Goal: Navigation & Orientation: Understand site structure

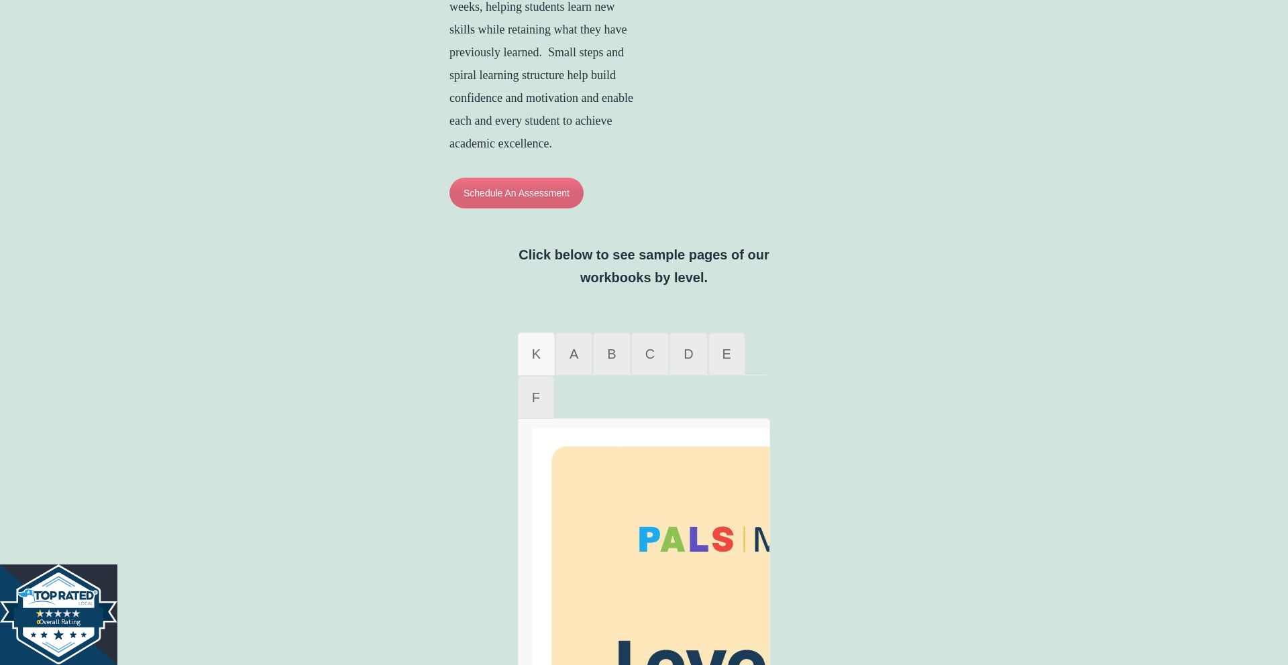
scroll to position [706, 0]
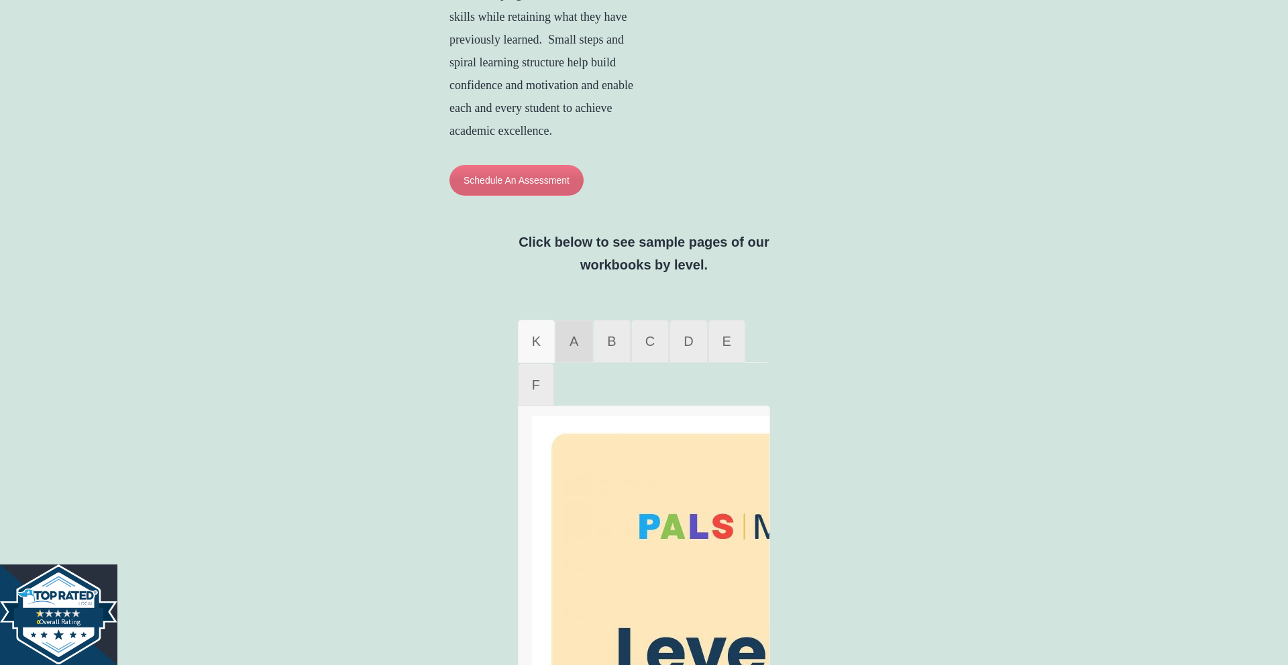
click at [577, 363] on link "A" at bounding box center [573, 341] width 37 height 43
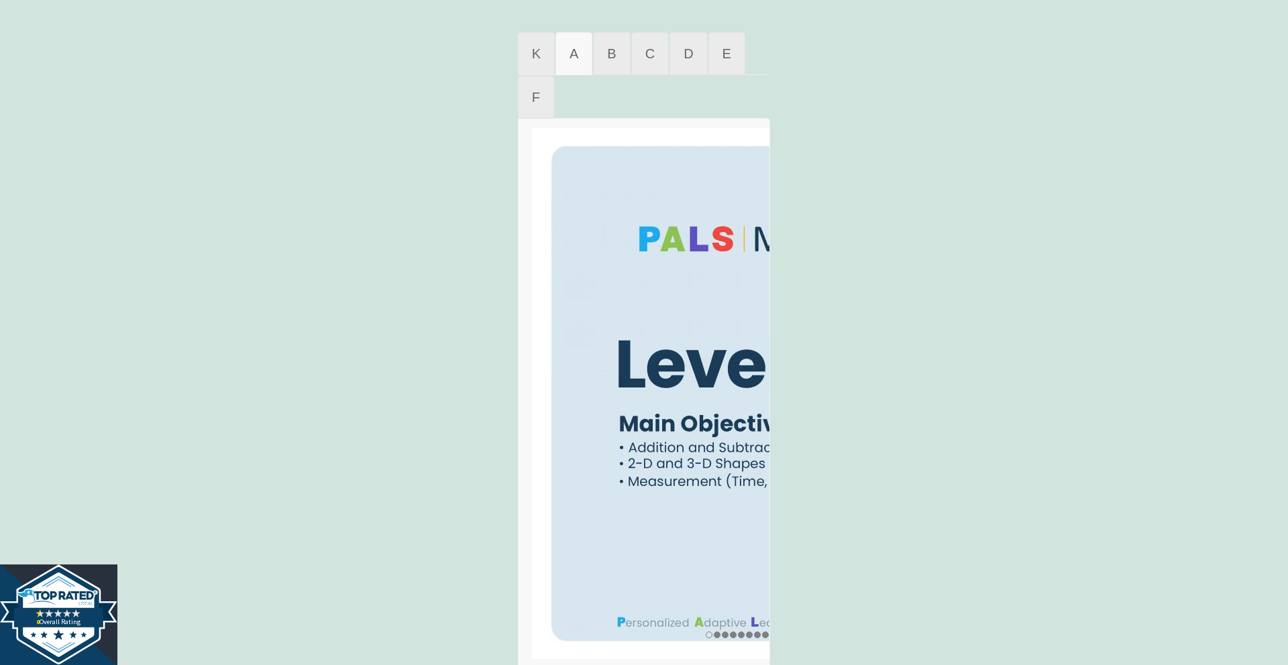
scroll to position [993, 0]
click at [616, 76] on link "B" at bounding box center [611, 54] width 37 height 43
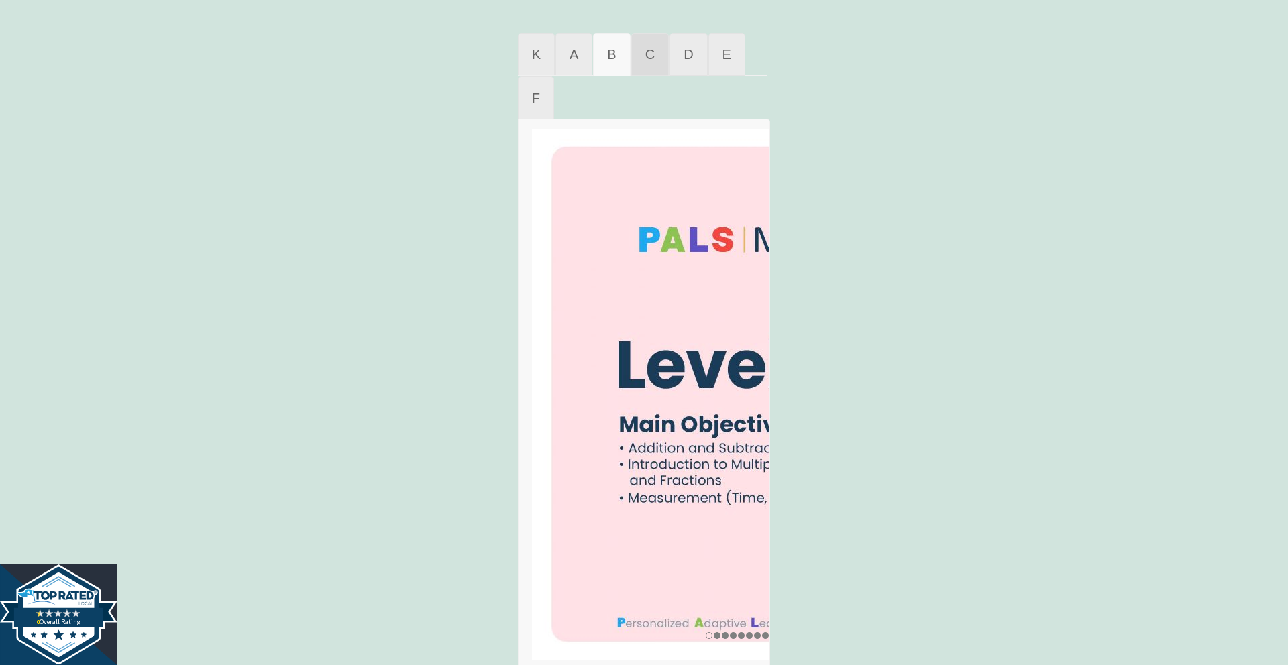
scroll to position [1163, 0]
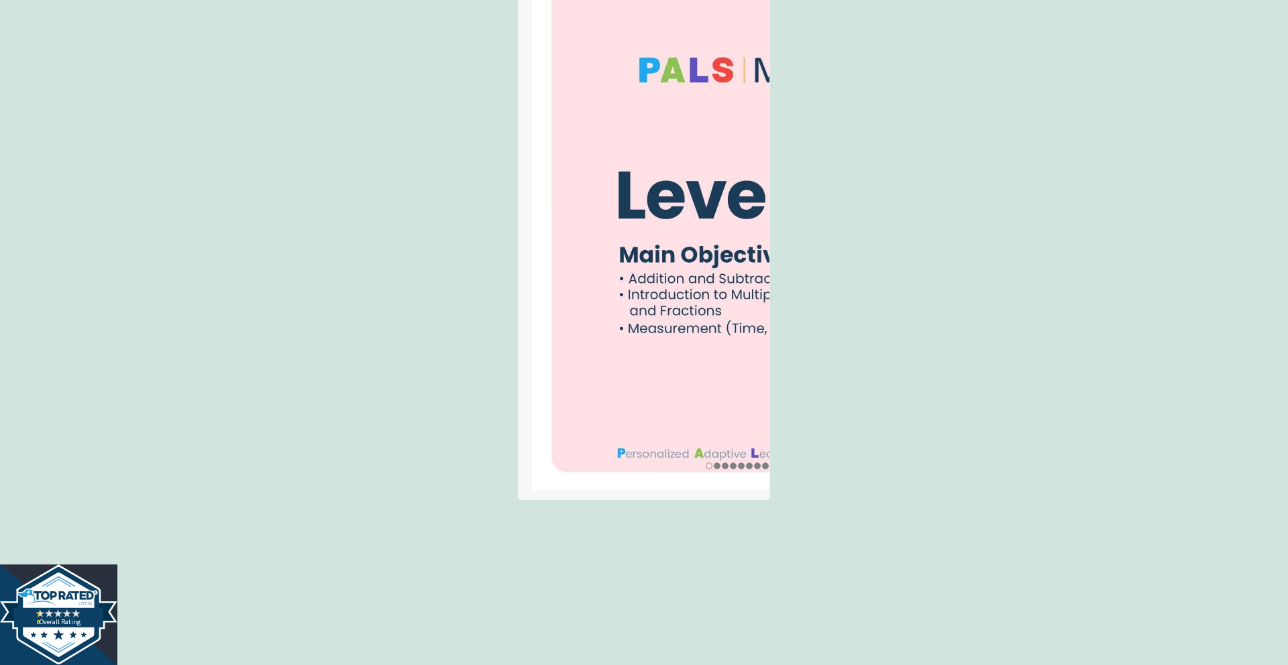
click at [655, 106] on img at bounding box center [737, 224] width 410 height 531
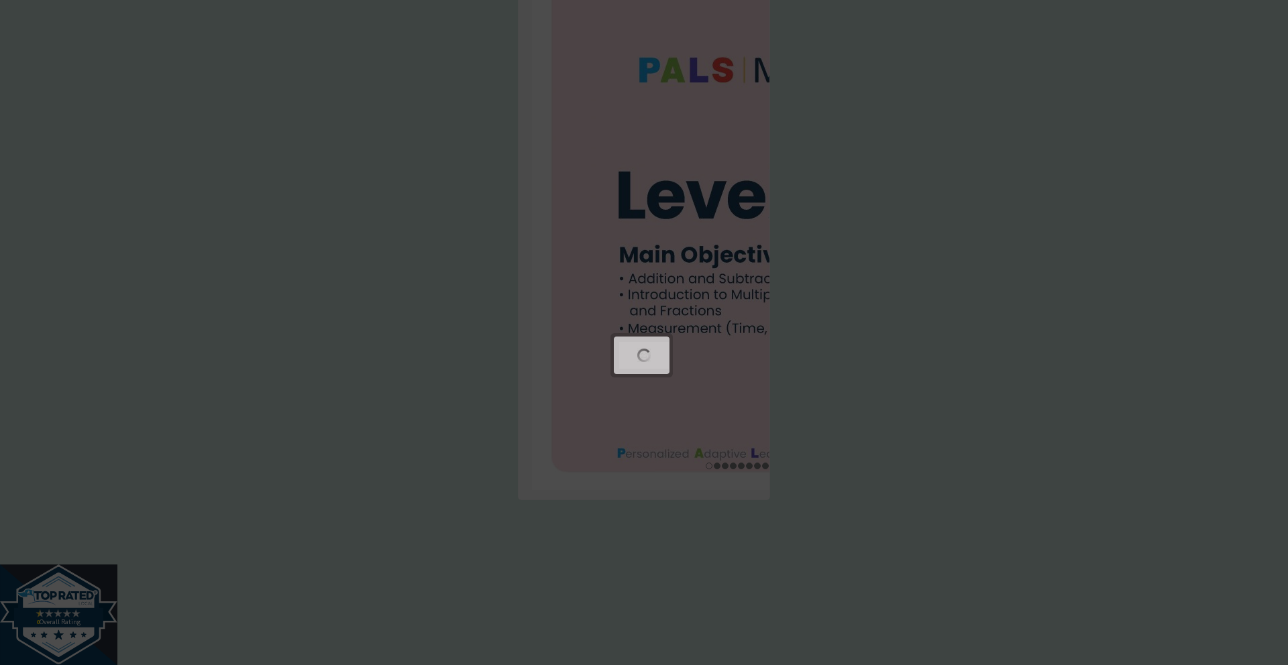
click at [681, 106] on div at bounding box center [644, 47] width 1288 height 2421
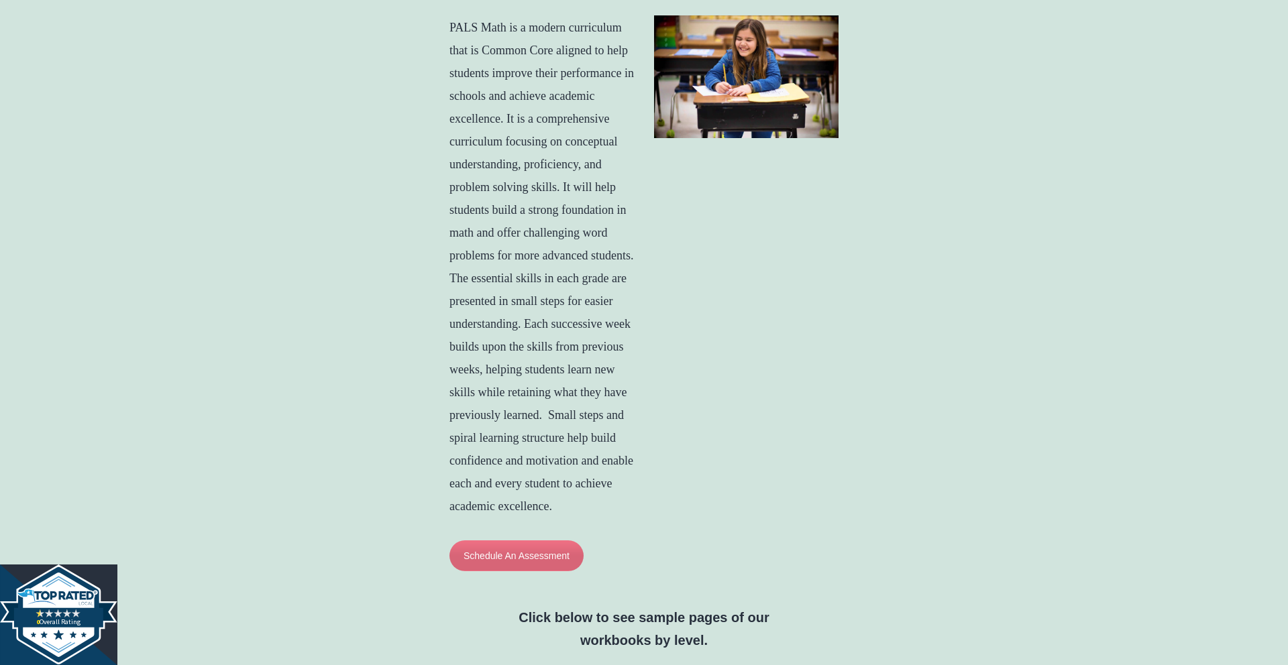
scroll to position [0, 0]
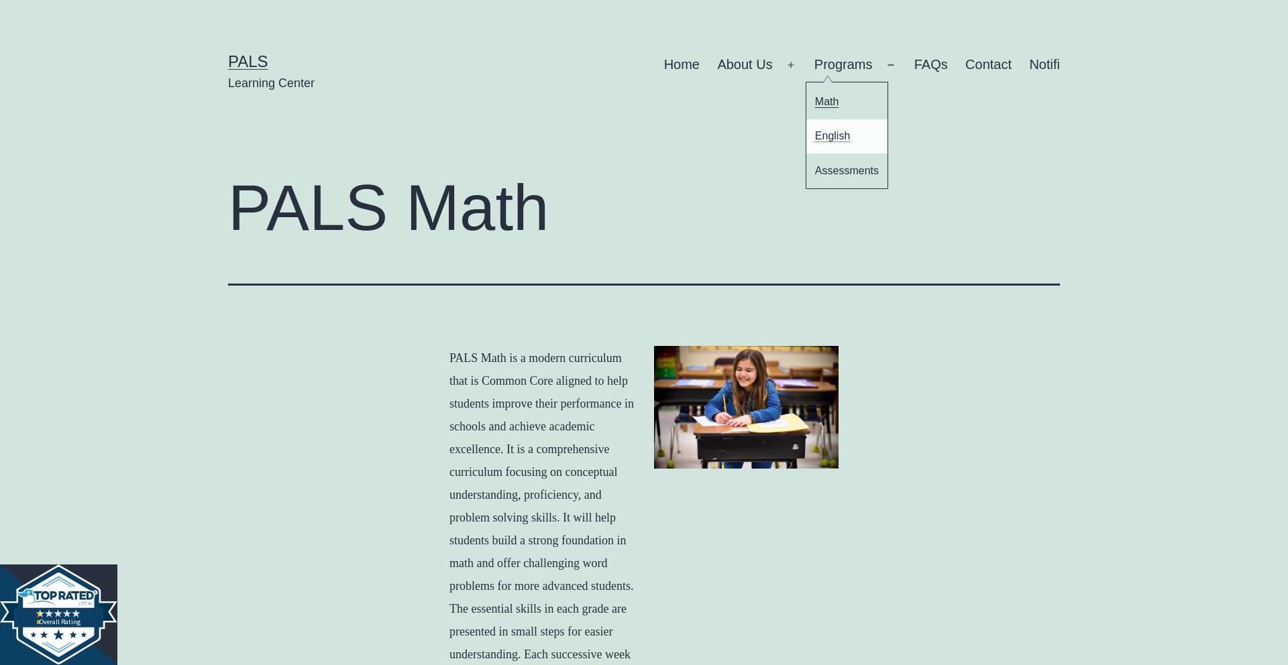
click at [835, 132] on link "English" at bounding box center [847, 136] width 82 height 34
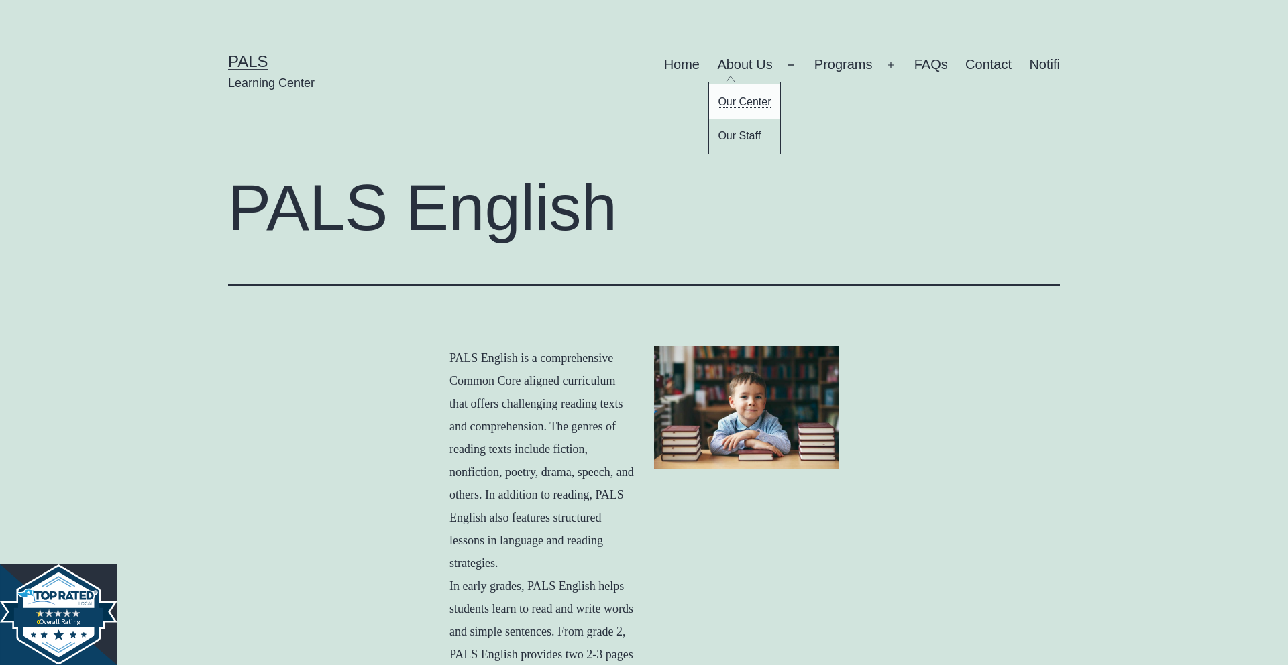
click at [747, 98] on link "Our Center" at bounding box center [744, 102] width 71 height 34
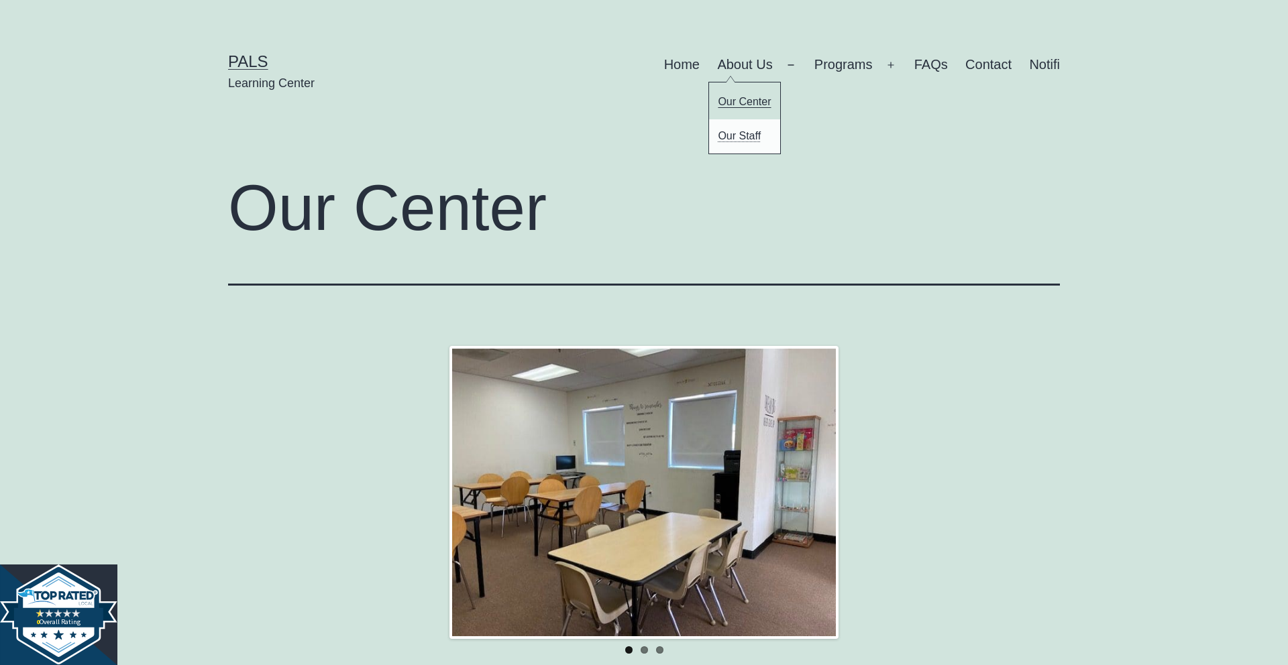
click at [751, 135] on link "Our Staff" at bounding box center [744, 136] width 71 height 34
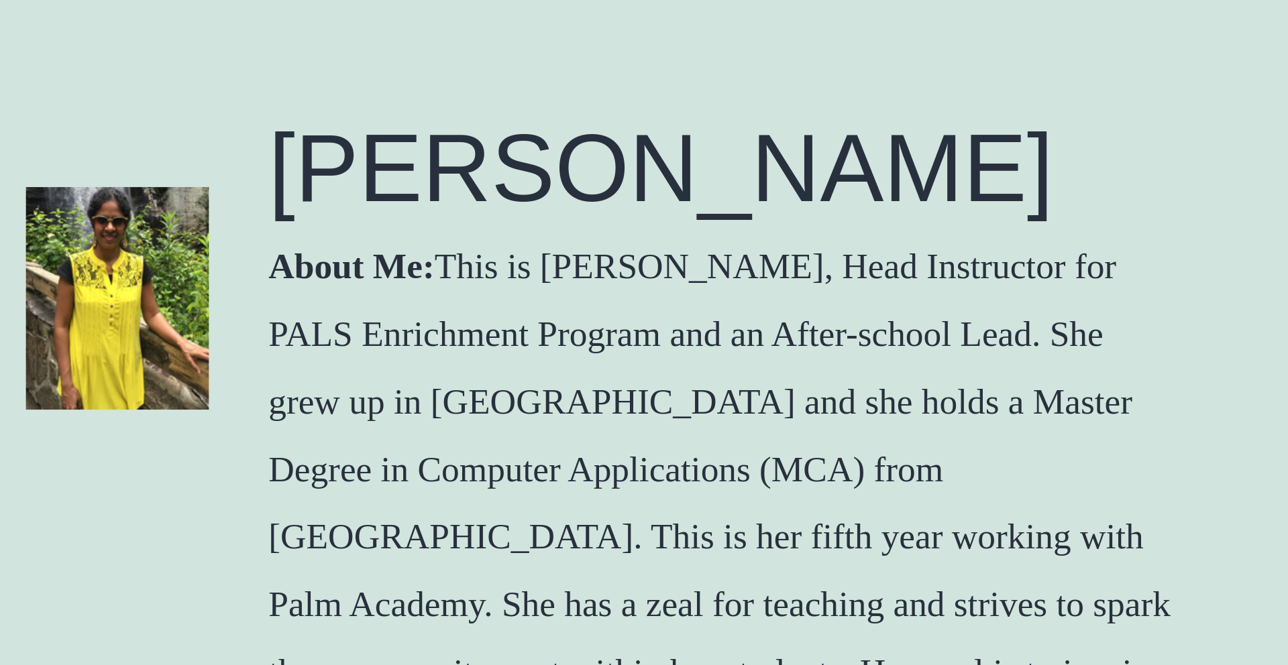
scroll to position [752, 0]
